Goal: Use online tool/utility: Utilize a website feature to perform a specific function

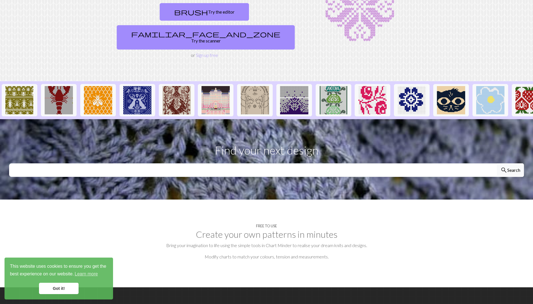
scroll to position [10, 0]
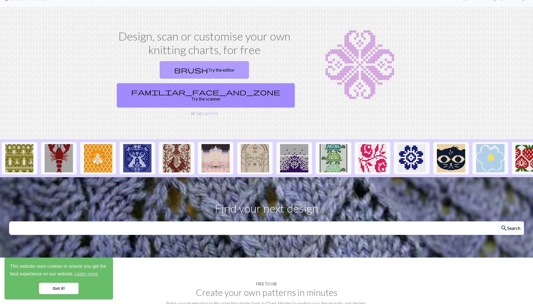
click at [167, 75] on link "brush Try the editor" at bounding box center [204, 70] width 89 height 18
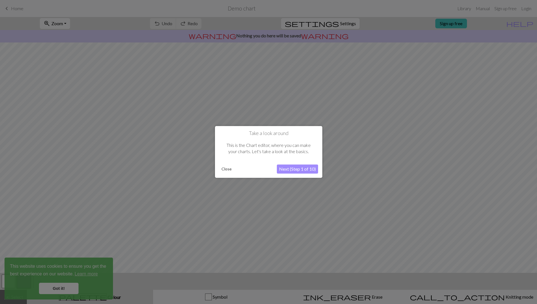
click at [292, 169] on button "Next (Step 1 of 10)" at bounding box center [297, 169] width 41 height 9
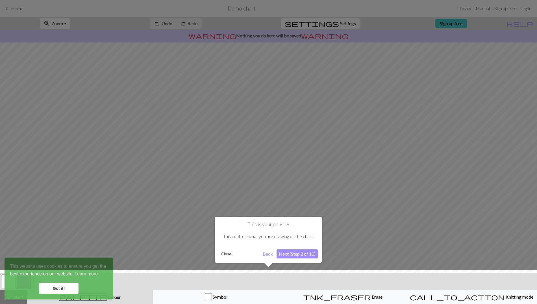
click at [298, 254] on button "Next (Step 2 of 10)" at bounding box center [297, 253] width 41 height 9
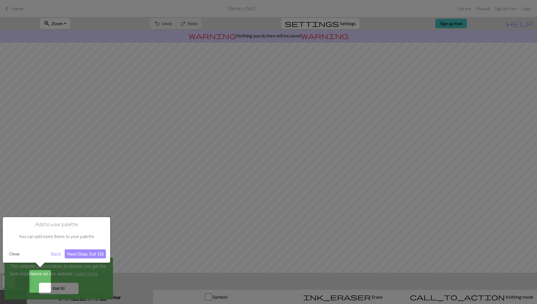
click at [98, 252] on button "Next (Step 3 of 10)" at bounding box center [85, 253] width 41 height 9
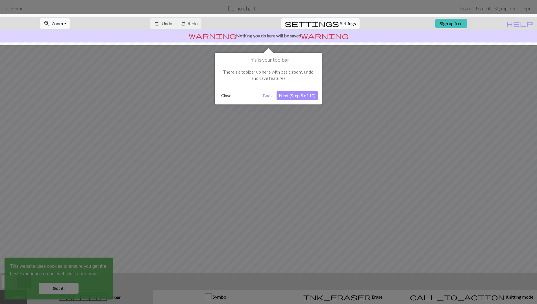
click at [291, 97] on button "Next (Step 5 of 10)" at bounding box center [297, 95] width 41 height 9
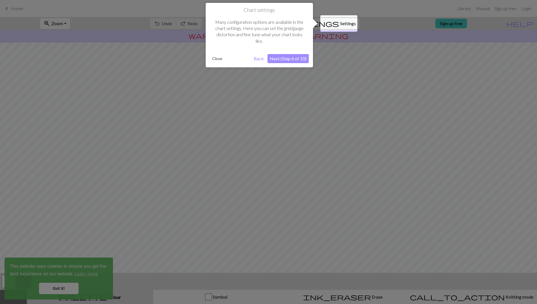
click at [304, 57] on button "Next (Step 6 of 10)" at bounding box center [288, 58] width 41 height 9
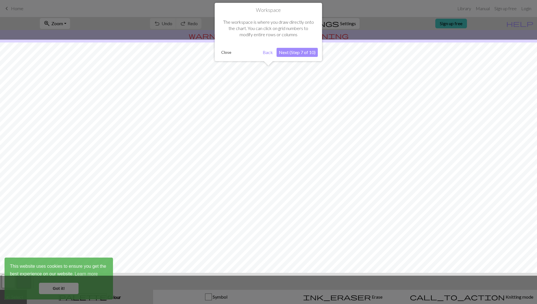
click at [304, 57] on button "Next (Step 7 of 10)" at bounding box center [297, 52] width 41 height 9
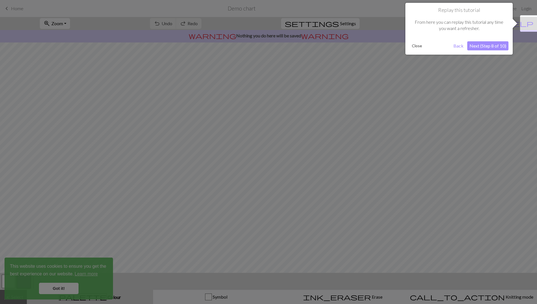
click at [492, 45] on button "Next (Step 8 of 10)" at bounding box center [488, 45] width 41 height 9
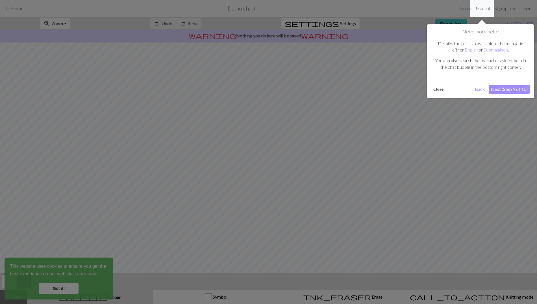
click at [512, 90] on button "Next (Step 9 of 10)" at bounding box center [509, 89] width 41 height 9
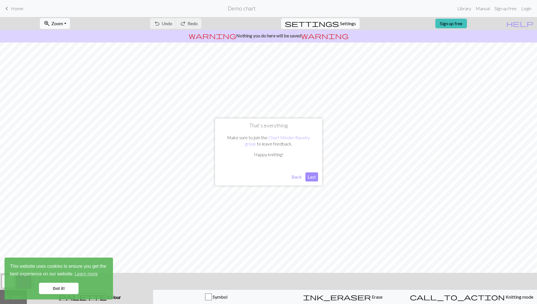
click at [55, 289] on link "Got it!" at bounding box center [59, 287] width 40 height 11
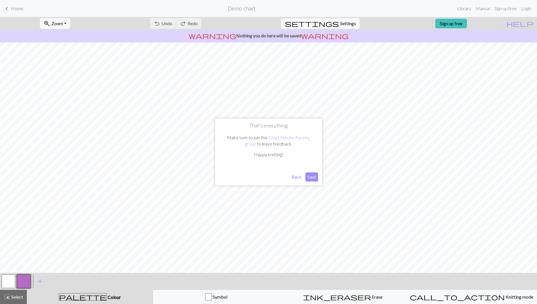
click at [311, 177] on button "Last" at bounding box center [312, 176] width 13 height 9
click at [9, 278] on button "button" at bounding box center [9, 281] width 14 height 14
click at [26, 284] on button "button" at bounding box center [24, 281] width 14 height 14
click at [7, 280] on button "button" at bounding box center [9, 281] width 14 height 14
click at [27, 279] on button "button" at bounding box center [24, 281] width 14 height 14
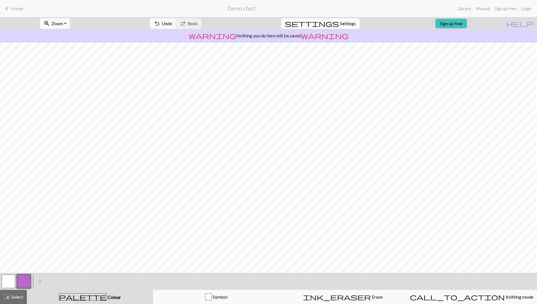
click at [10, 280] on button "button" at bounding box center [9, 281] width 14 height 14
click at [29, 281] on button "button" at bounding box center [24, 281] width 14 height 14
drag, startPoint x: 10, startPoint y: 282, endPoint x: 20, endPoint y: 276, distance: 11.1
click at [10, 282] on button "button" at bounding box center [9, 281] width 14 height 14
click at [25, 281] on button "button" at bounding box center [24, 281] width 14 height 14
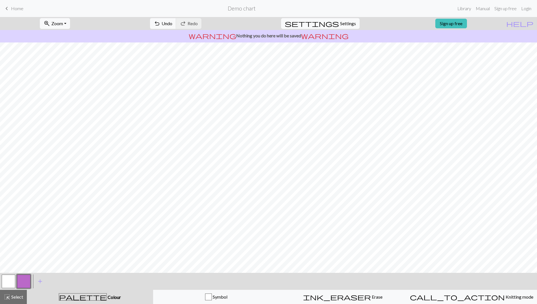
click at [10, 280] on button "button" at bounding box center [9, 281] width 14 height 14
click at [23, 284] on button "button" at bounding box center [24, 281] width 14 height 14
click at [9, 278] on button "button" at bounding box center [9, 281] width 14 height 14
click at [30, 278] on button "button" at bounding box center [24, 281] width 14 height 14
click at [9, 281] on button "button" at bounding box center [9, 281] width 14 height 14
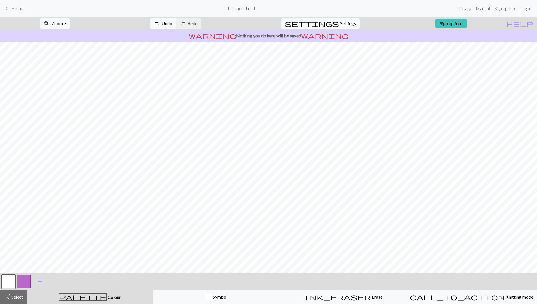
click at [28, 278] on button "button" at bounding box center [24, 281] width 14 height 14
click at [15, 282] on button "button" at bounding box center [9, 281] width 14 height 14
click at [25, 284] on button "button" at bounding box center [24, 281] width 14 height 14
click at [8, 277] on button "button" at bounding box center [9, 281] width 14 height 14
click at [29, 282] on button "button" at bounding box center [24, 281] width 14 height 14
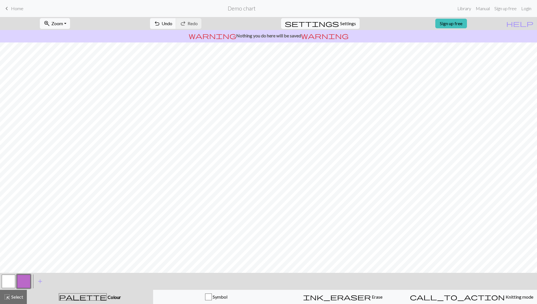
click at [5, 280] on button "button" at bounding box center [9, 281] width 14 height 14
click at [25, 280] on button "button" at bounding box center [24, 281] width 14 height 14
click at [6, 281] on button "button" at bounding box center [9, 281] width 14 height 14
click at [25, 278] on button "button" at bounding box center [24, 281] width 14 height 14
click at [14, 282] on button "button" at bounding box center [9, 281] width 14 height 14
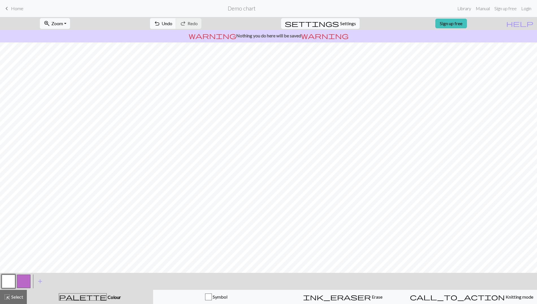
click at [21, 283] on button "button" at bounding box center [24, 281] width 14 height 14
click at [8, 278] on button "button" at bounding box center [9, 281] width 14 height 14
click at [21, 283] on button "button" at bounding box center [24, 281] width 14 height 14
click at [9, 280] on button "button" at bounding box center [9, 281] width 14 height 14
drag, startPoint x: 25, startPoint y: 282, endPoint x: 30, endPoint y: 281, distance: 4.9
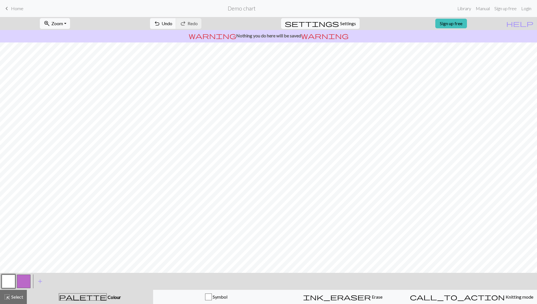
click at [26, 282] on button "button" at bounding box center [24, 281] width 14 height 14
click at [7, 280] on button "button" at bounding box center [9, 281] width 14 height 14
click at [26, 281] on button "button" at bounding box center [24, 281] width 14 height 14
click at [12, 281] on button "button" at bounding box center [9, 281] width 14 height 14
click at [19, 286] on button "button" at bounding box center [24, 281] width 14 height 14
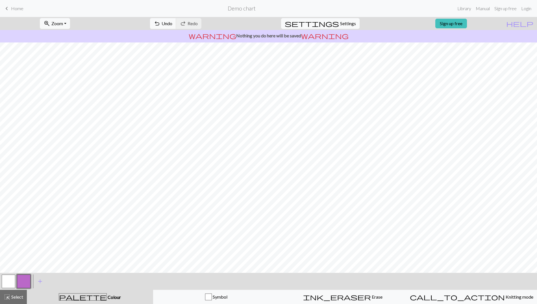
click at [7, 280] on button "button" at bounding box center [9, 281] width 14 height 14
drag, startPoint x: 23, startPoint y: 282, endPoint x: 29, endPoint y: 277, distance: 7.4
click at [23, 282] on button "button" at bounding box center [24, 281] width 14 height 14
click at [10, 283] on button "button" at bounding box center [9, 281] width 14 height 14
click at [25, 280] on button "button" at bounding box center [24, 281] width 14 height 14
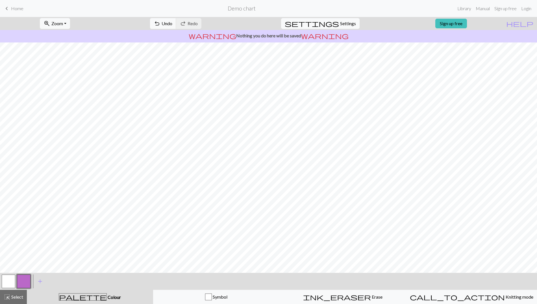
click at [11, 287] on button "button" at bounding box center [9, 281] width 14 height 14
click at [21, 280] on button "button" at bounding box center [24, 281] width 14 height 14
click at [11, 277] on button "button" at bounding box center [9, 281] width 14 height 14
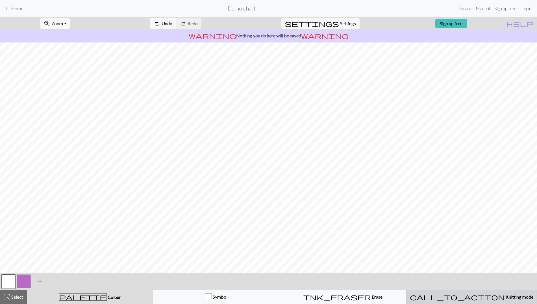
click at [505, 294] on span "Knitting mode" at bounding box center [519, 296] width 29 height 5
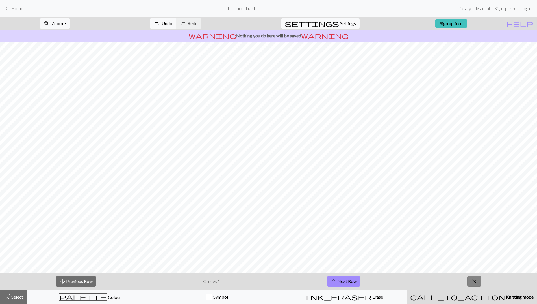
click at [473, 282] on span "close" at bounding box center [474, 281] width 7 height 8
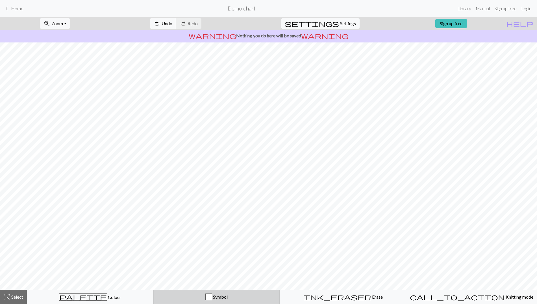
click at [211, 298] on div "button" at bounding box center [209, 296] width 7 height 7
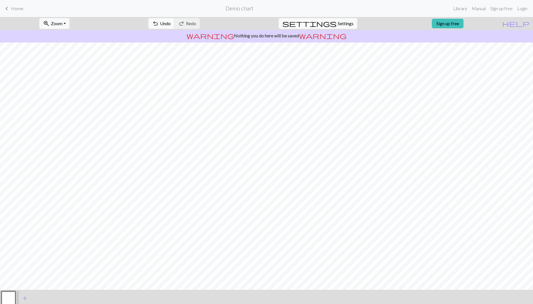
scroll to position [17, 0]
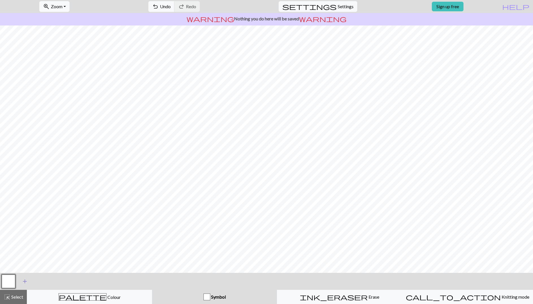
click at [28, 280] on span "add" at bounding box center [24, 281] width 7 height 8
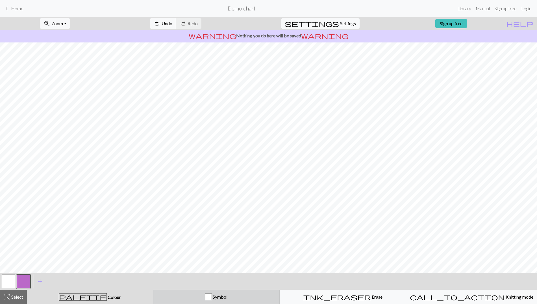
click at [219, 291] on button "Symbol" at bounding box center [216, 296] width 127 height 14
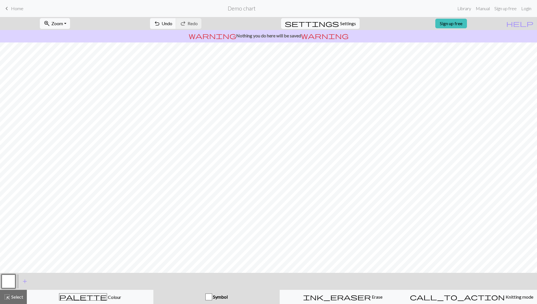
click at [10, 280] on button "button" at bounding box center [9, 281] width 14 height 14
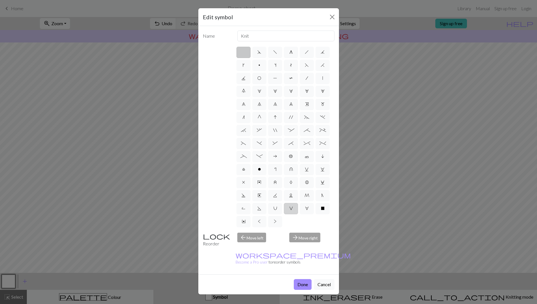
click at [296, 206] on label "V" at bounding box center [291, 208] width 14 height 11
click at [293, 206] on input "V" at bounding box center [291, 207] width 4 height 4
radio input "true"
type input "sl1 purlwise"
click at [240, 221] on label "Y" at bounding box center [244, 221] width 14 height 11
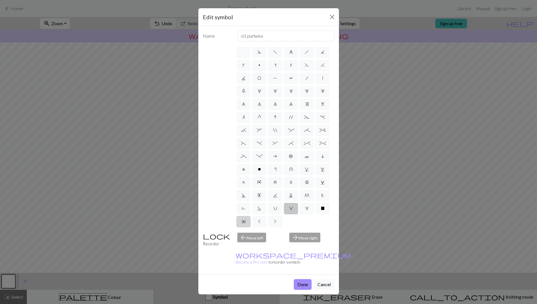
click at [242, 221] on input "Y" at bounding box center [244, 220] width 4 height 4
radio input "true"
type input "place bead"
click at [243, 53] on label at bounding box center [244, 52] width 14 height 11
click at [244, 52] on input "radio" at bounding box center [246, 51] width 4 height 4
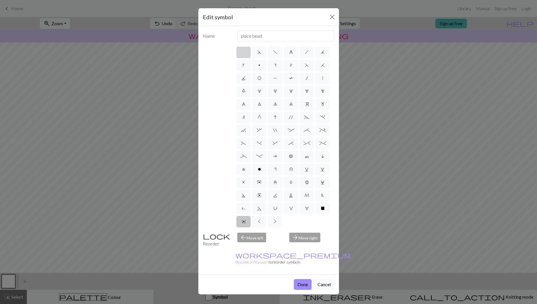
radio input "true"
type input "Knit"
click at [254, 51] on label "d" at bounding box center [259, 52] width 14 height 11
click at [258, 51] on input "d" at bounding box center [260, 51] width 4 height 4
radio input "true"
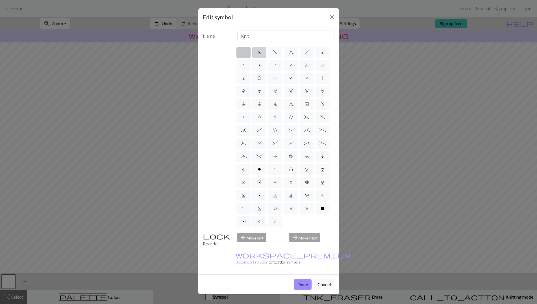
type input "sk2p"
click at [278, 50] on label "f" at bounding box center [275, 52] width 14 height 11
click at [277, 50] on input "f" at bounding box center [275, 51] width 4 height 4
radio input "true"
type input "left leaning decrease"
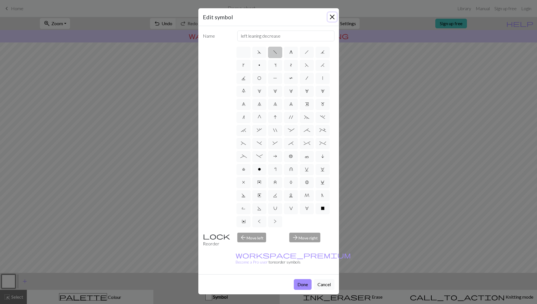
click at [333, 16] on button "Close" at bounding box center [332, 16] width 9 height 9
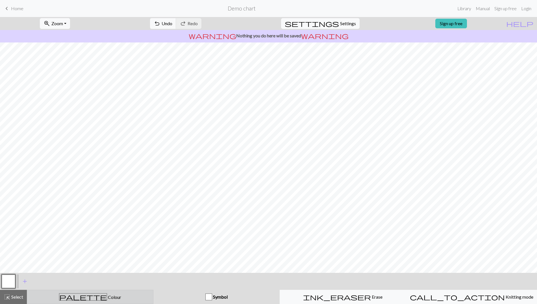
click at [106, 300] on div "palette Colour Colour" at bounding box center [90, 296] width 119 height 7
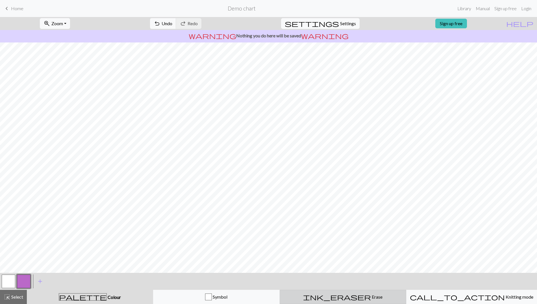
click at [371, 299] on span "Erase" at bounding box center [377, 296] width 12 height 5
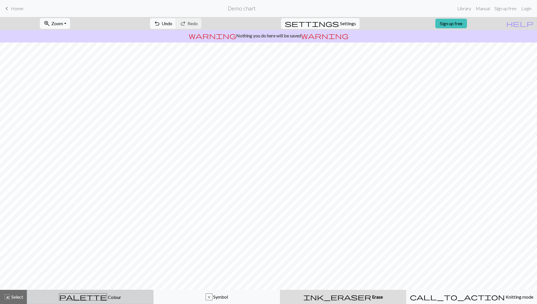
drag, startPoint x: 90, startPoint y: 297, endPoint x: 101, endPoint y: 293, distance: 10.7
click at [107, 297] on span "Colour" at bounding box center [114, 296] width 14 height 5
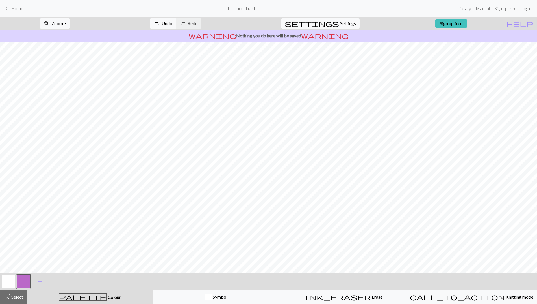
click at [2, 280] on button "button" at bounding box center [9, 281] width 14 height 14
click at [15, 298] on span "Select" at bounding box center [16, 296] width 13 height 5
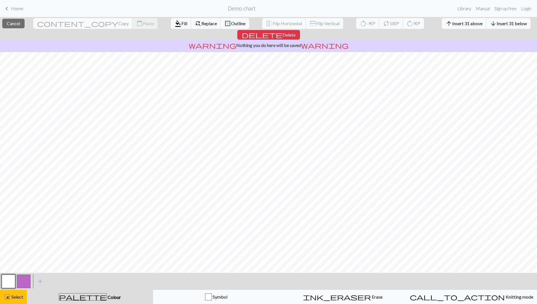
click at [16, 279] on div at bounding box center [23, 280] width 15 height 15
click at [181, 22] on span "Fill" at bounding box center [184, 23] width 6 height 5
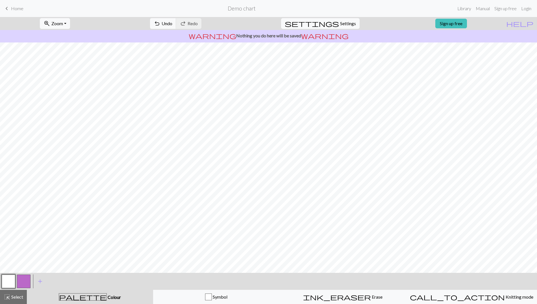
click at [15, 294] on div "highlight_alt Select Select" at bounding box center [14, 296] width 20 height 7
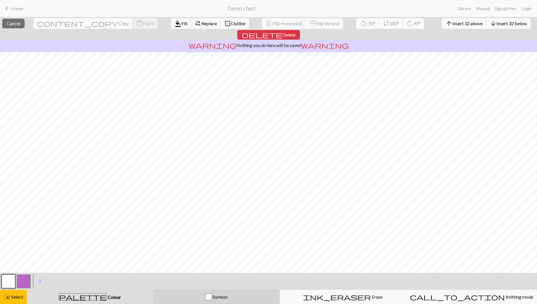
click at [223, 295] on span "Symbol" at bounding box center [220, 296] width 16 height 5
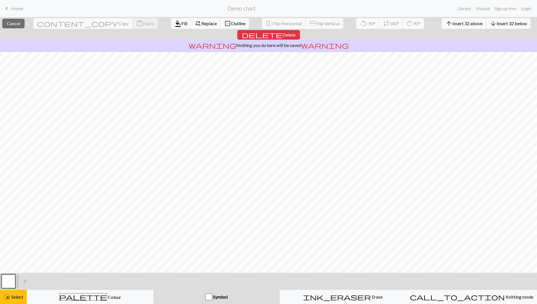
click at [11, 280] on button "button" at bounding box center [9, 281] width 14 height 14
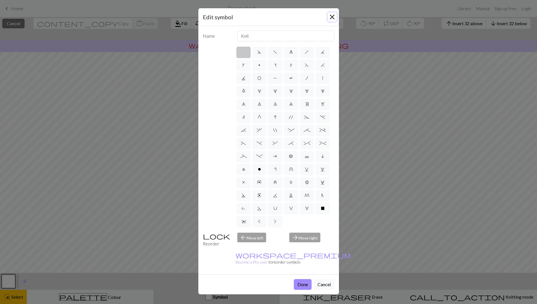
click at [330, 15] on button "Close" at bounding box center [332, 16] width 9 height 9
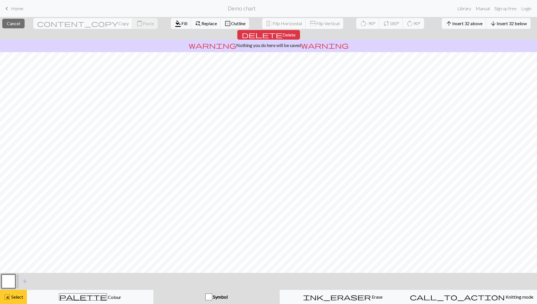
click at [14, 297] on span "Select" at bounding box center [16, 296] width 13 height 5
click at [502, 22] on span "Insert 1 right" at bounding box center [514, 23] width 25 height 5
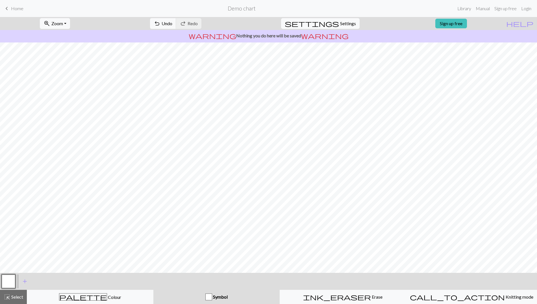
click at [467, 22] on link "Sign up free" at bounding box center [452, 24] width 32 height 10
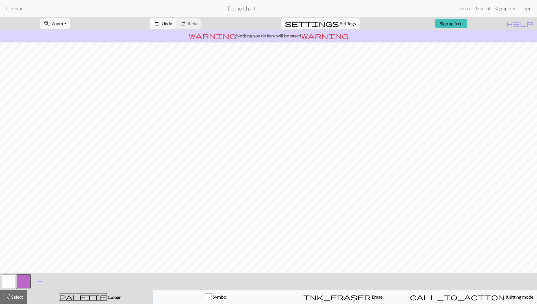
click at [12, 284] on button "button" at bounding box center [9, 281] width 14 height 14
click at [14, 299] on span "Select" at bounding box center [16, 296] width 13 height 5
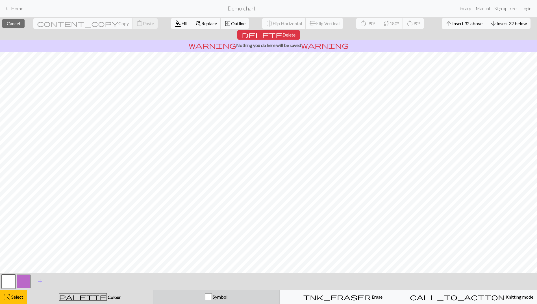
click at [210, 300] on button "Symbol" at bounding box center [216, 296] width 127 height 14
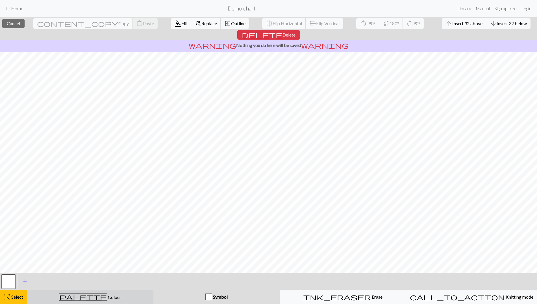
click at [107, 296] on span "Colour" at bounding box center [114, 296] width 14 height 5
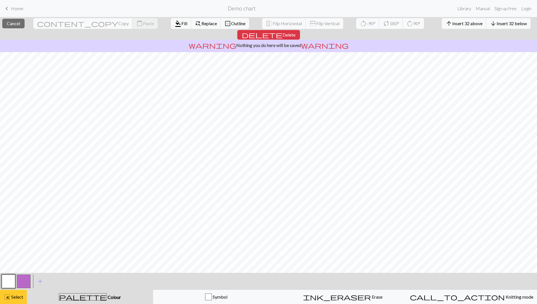
click at [4, 297] on span "highlight_alt" at bounding box center [7, 297] width 7 height 8
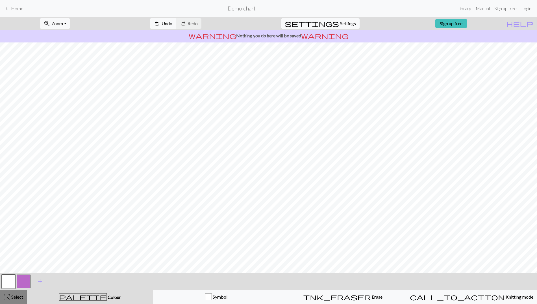
click at [12, 297] on span "Select" at bounding box center [16, 296] width 13 height 5
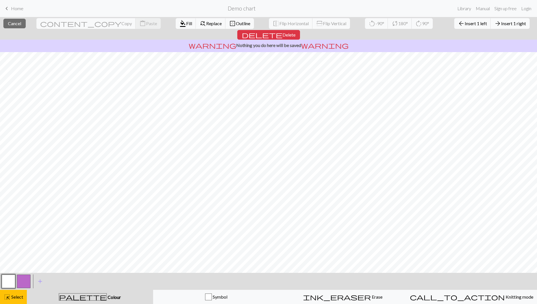
click at [491, 19] on button "arrow_forward Insert 1 right" at bounding box center [510, 23] width 39 height 11
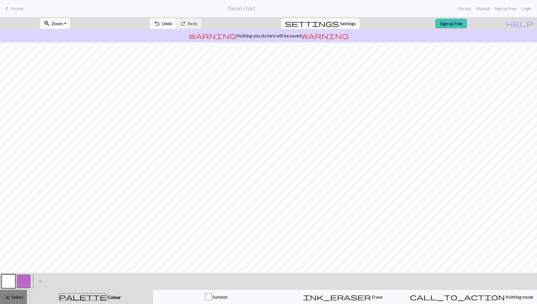
click at [12, 295] on span "Select" at bounding box center [16, 296] width 13 height 5
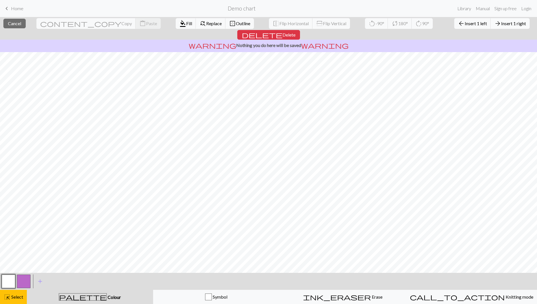
click at [502, 22] on span "Insert 1 right" at bounding box center [514, 23] width 25 height 5
